Goal: Transaction & Acquisition: Download file/media

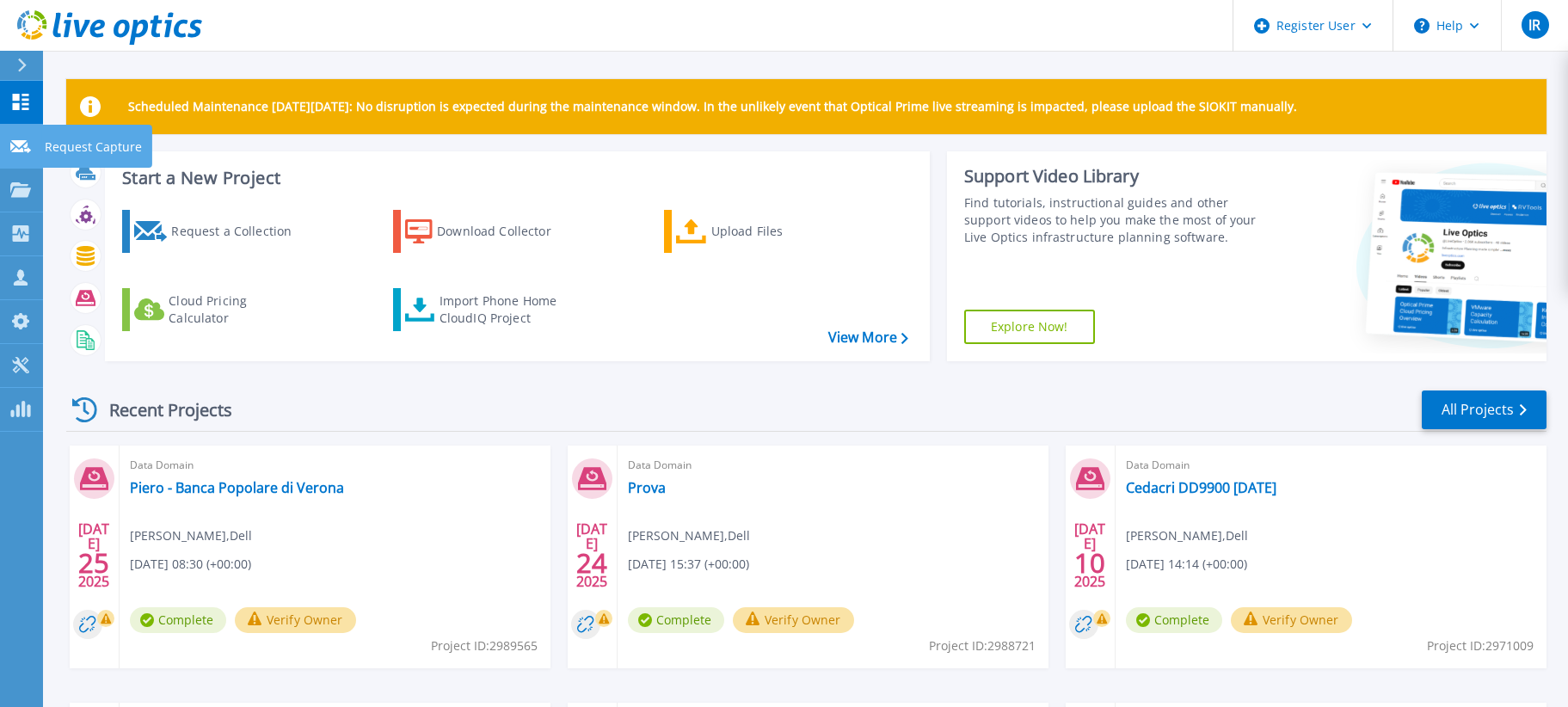
click at [25, 148] on icon at bounding box center [21, 147] width 21 height 13
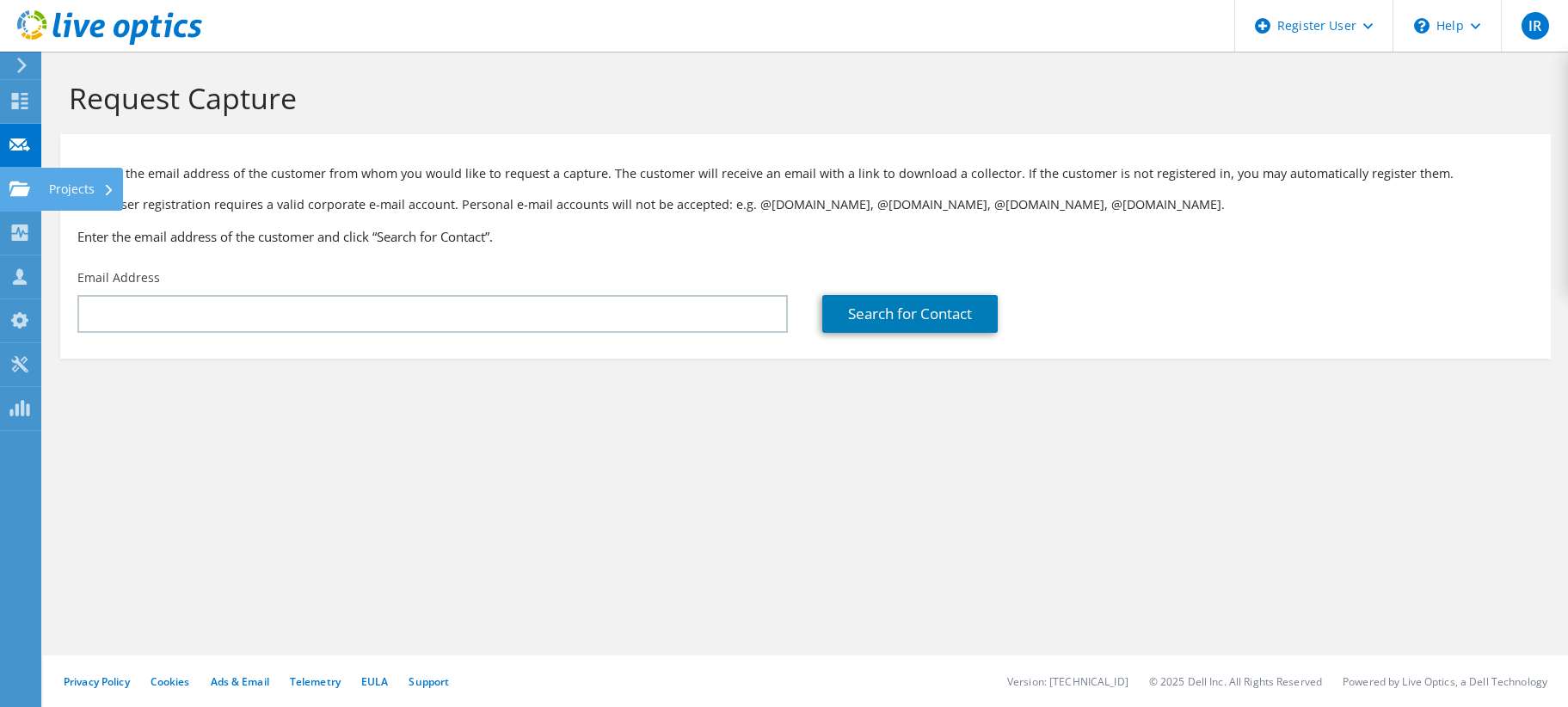
click at [26, 193] on use at bounding box center [20, 187] width 21 height 14
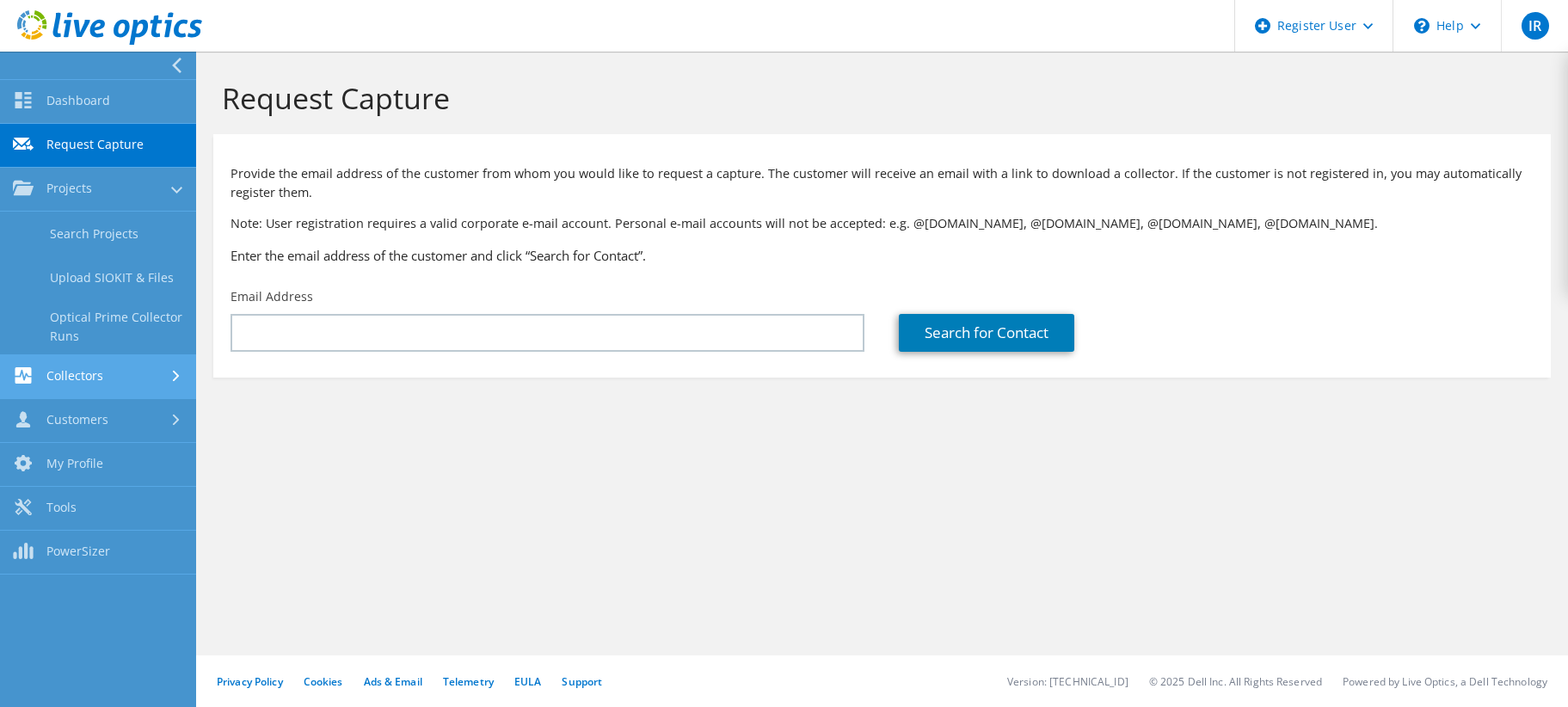
click at [106, 367] on link "Collectors" at bounding box center [98, 377] width 196 height 44
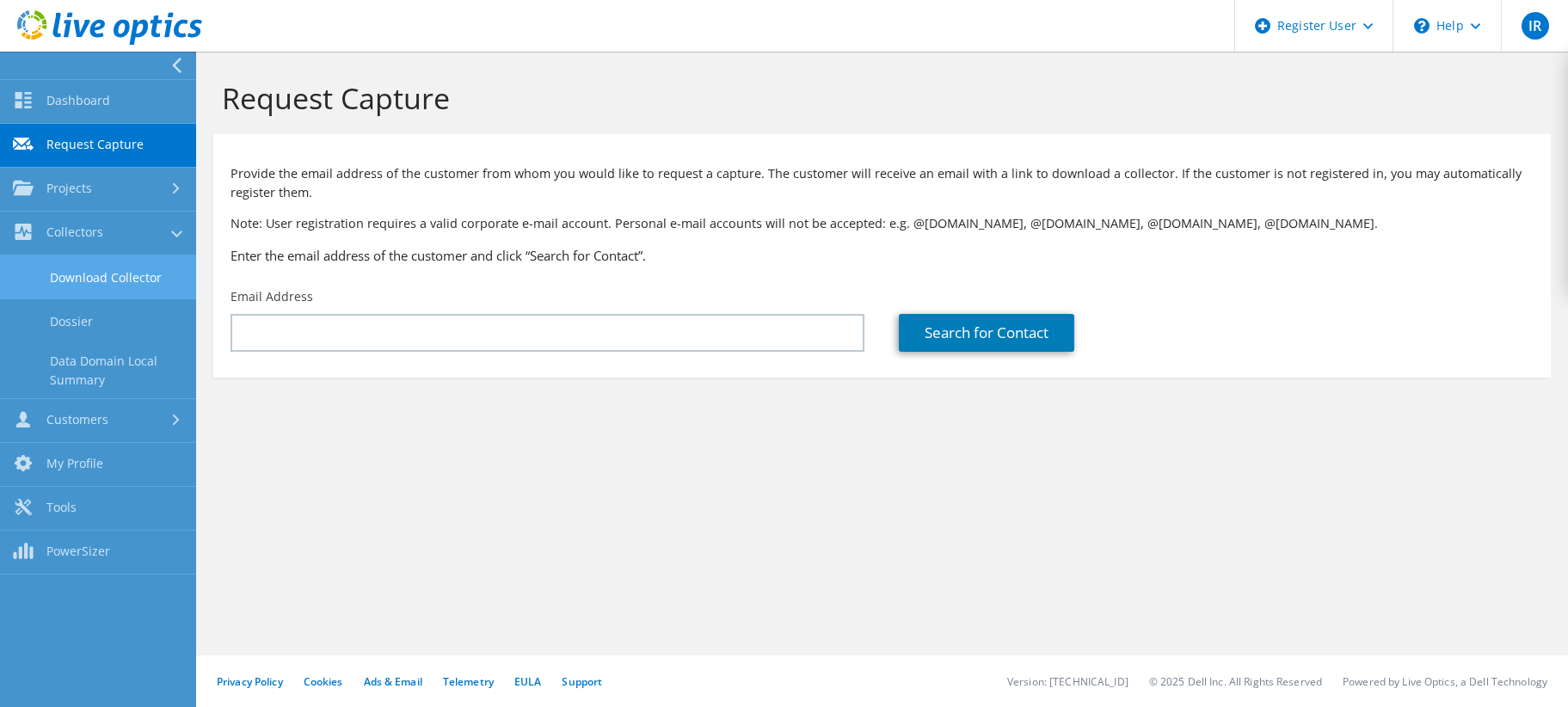
click at [101, 271] on link "Download Collector" at bounding box center [98, 277] width 196 height 44
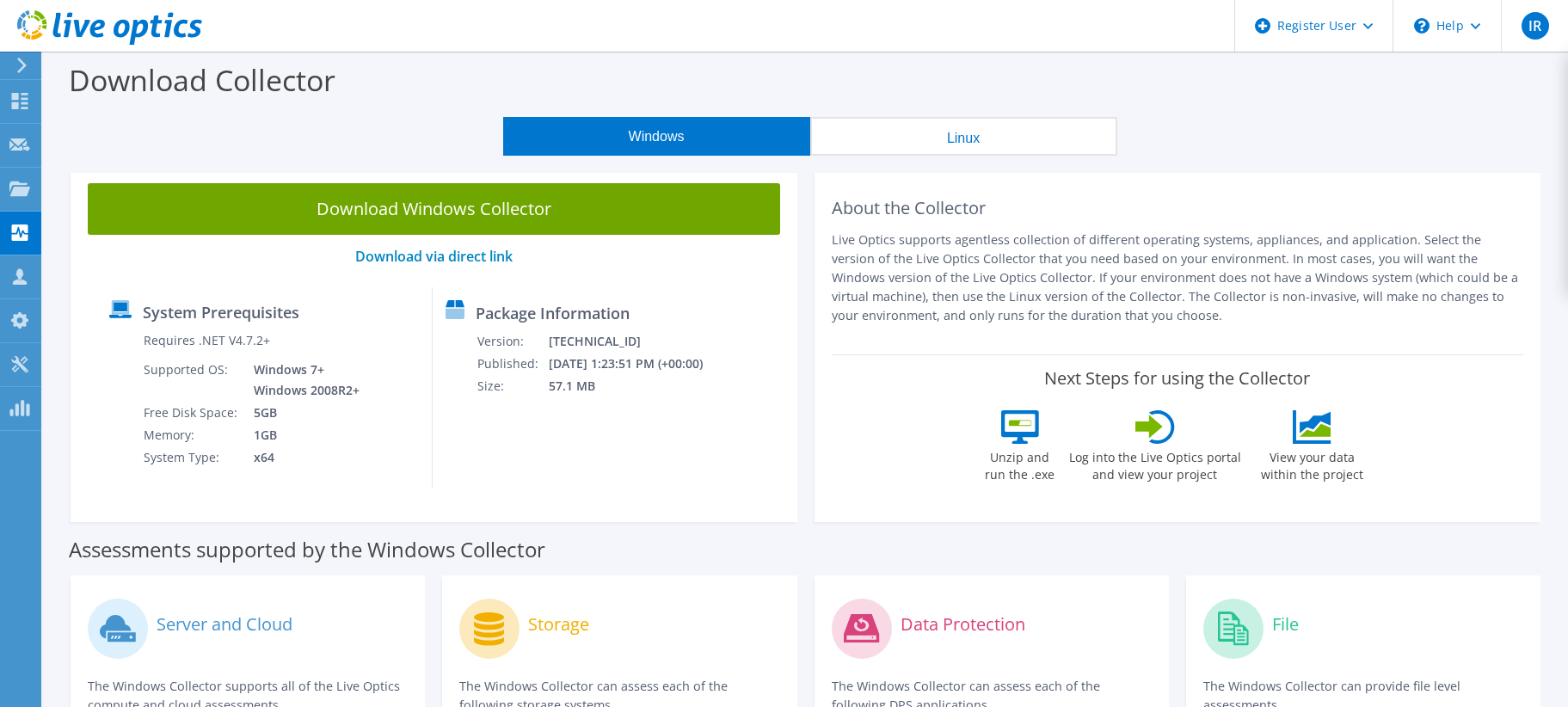
click at [1016, 139] on button "Linux" at bounding box center [964, 136] width 307 height 39
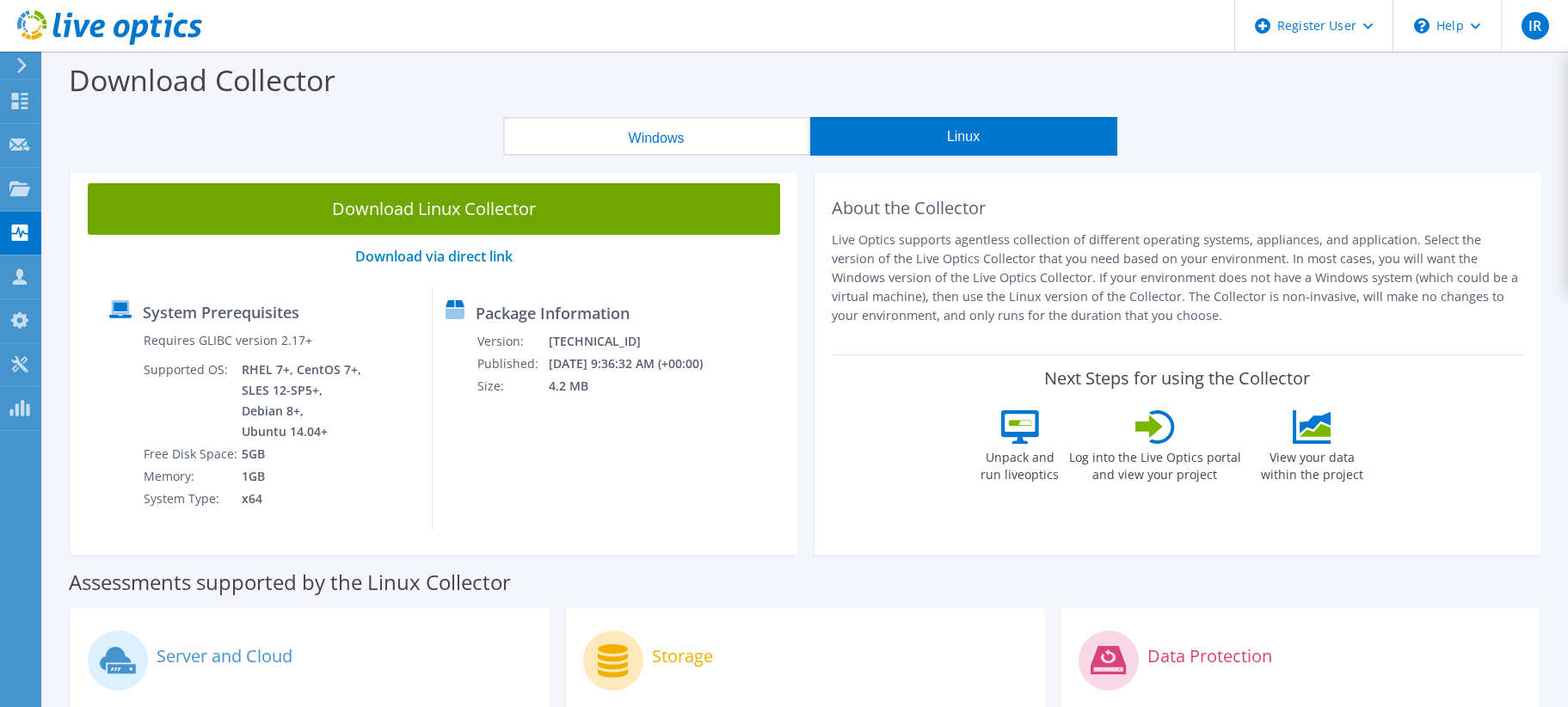
click at [720, 146] on button "Windows" at bounding box center [656, 136] width 307 height 39
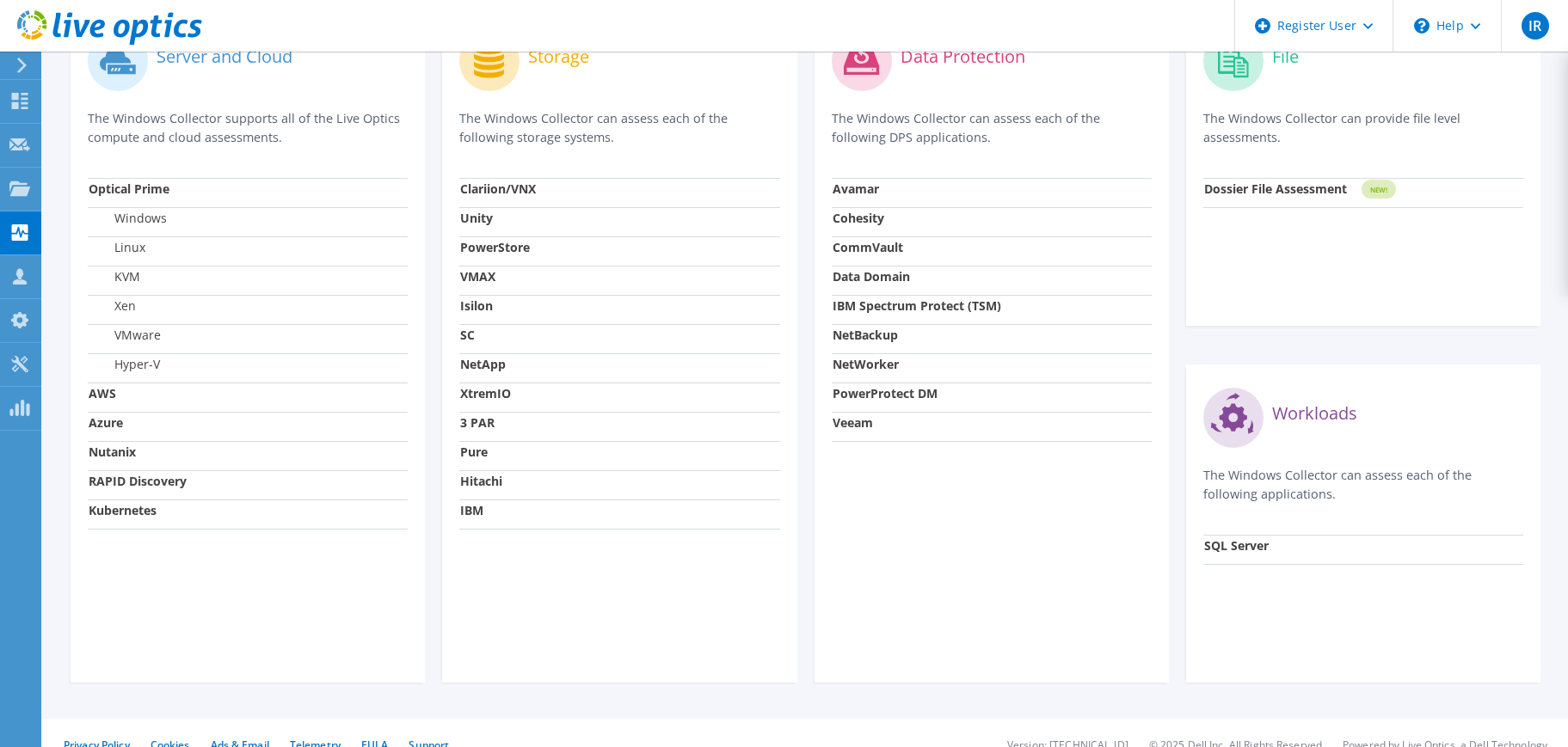
scroll to position [591, 0]
